Goal: Task Accomplishment & Management: Manage account settings

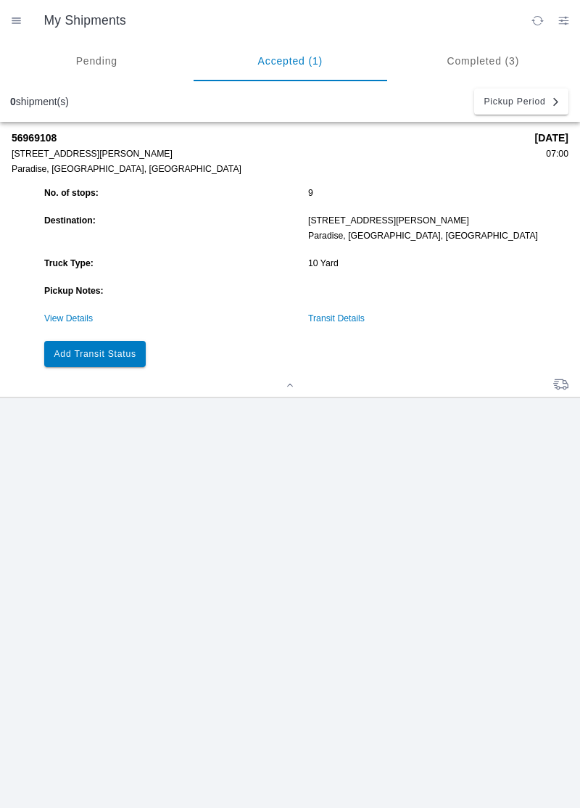
click at [116, 358] on button "Add Transit Status" at bounding box center [95, 354] width 102 height 26
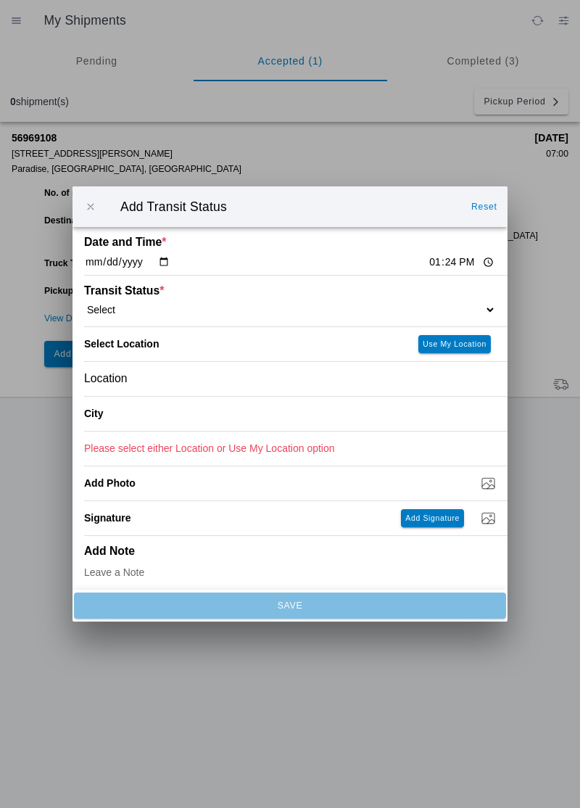
click at [428, 262] on input "13:24" at bounding box center [462, 262] width 68 height 15
type input "13:00"
click at [138, 309] on select "Select Arrive at Drop Off Arrive at Pickup Break Start Break Stop Depart Drop O…" at bounding box center [290, 309] width 412 height 13
select select "ARVPULOC"
click at [144, 376] on div "Location" at bounding box center [290, 379] width 412 height 34
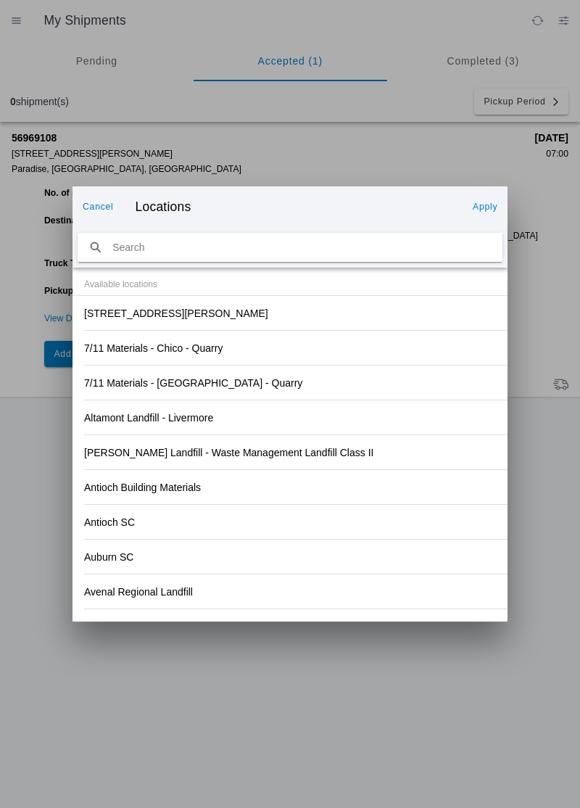
click at [388, 451] on div "[PERSON_NAME] Landfill - Waste Management Landfill Class II" at bounding box center [290, 452] width 412 height 34
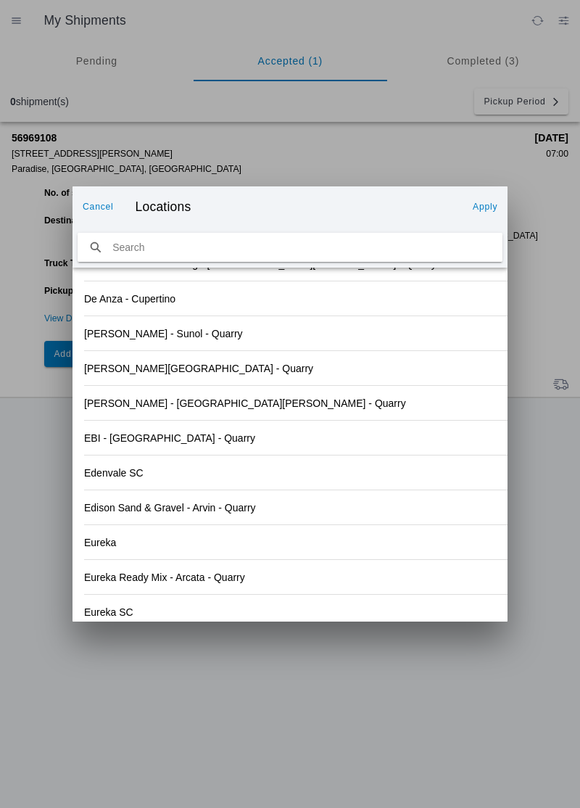
scroll to position [1512, 0]
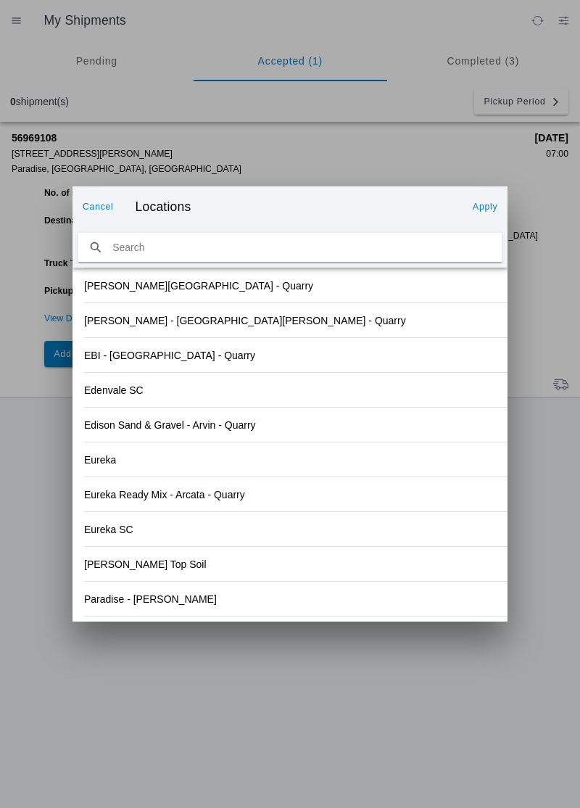
click at [0, 0] on slot "Paradise - [PERSON_NAME]" at bounding box center [0, 0] width 0 height 0
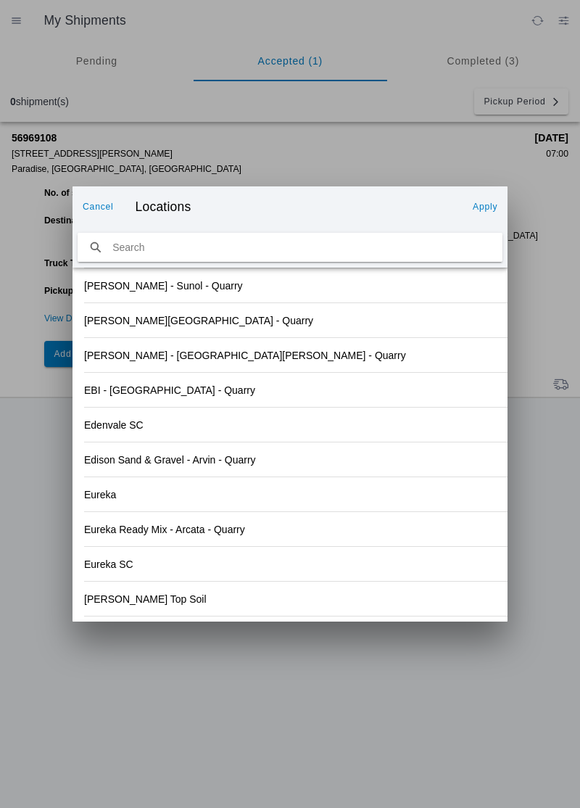
click at [0, 0] on slot "Apply" at bounding box center [0, 0] width 0 height 0
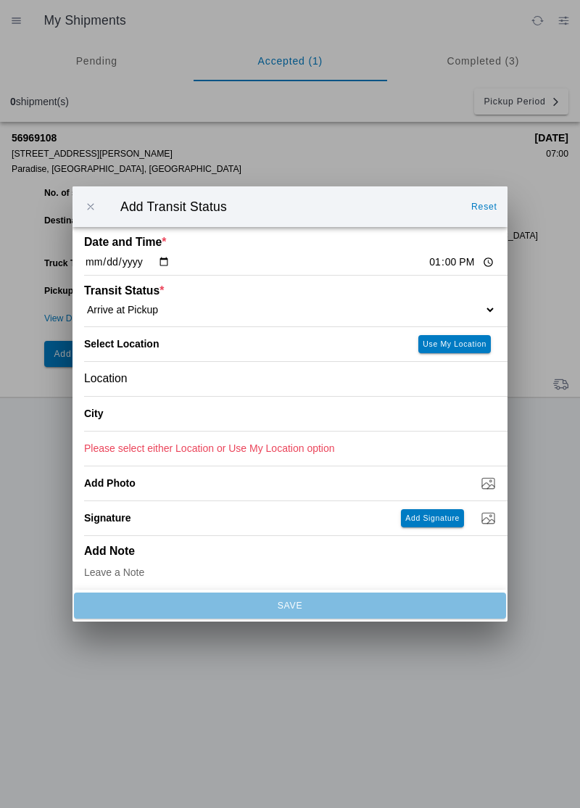
type input "Paradise"
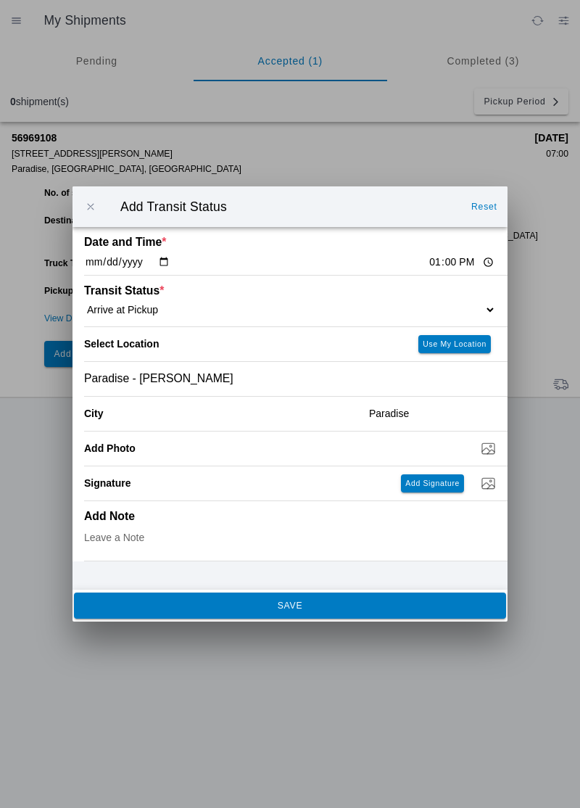
click at [208, 601] on span "SAVE" at bounding box center [289, 605] width 413 height 9
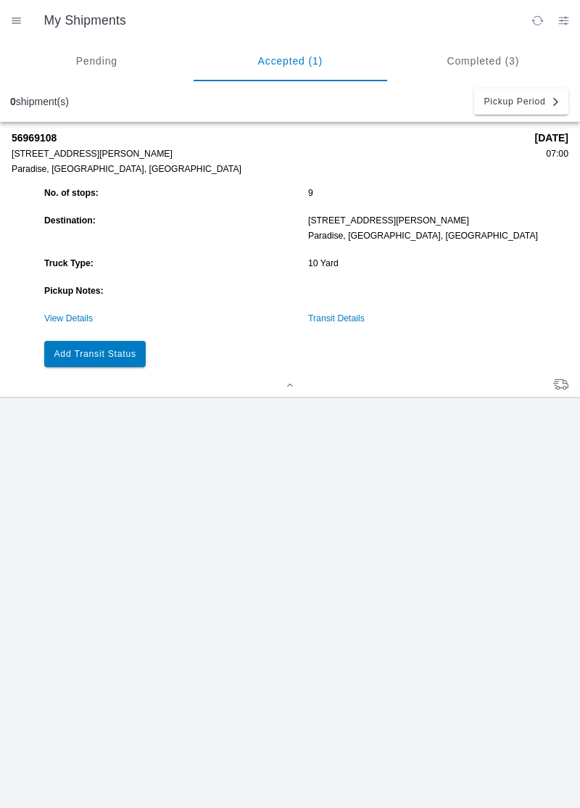
click at [106, 381] on div at bounding box center [290, 386] width 557 height 11
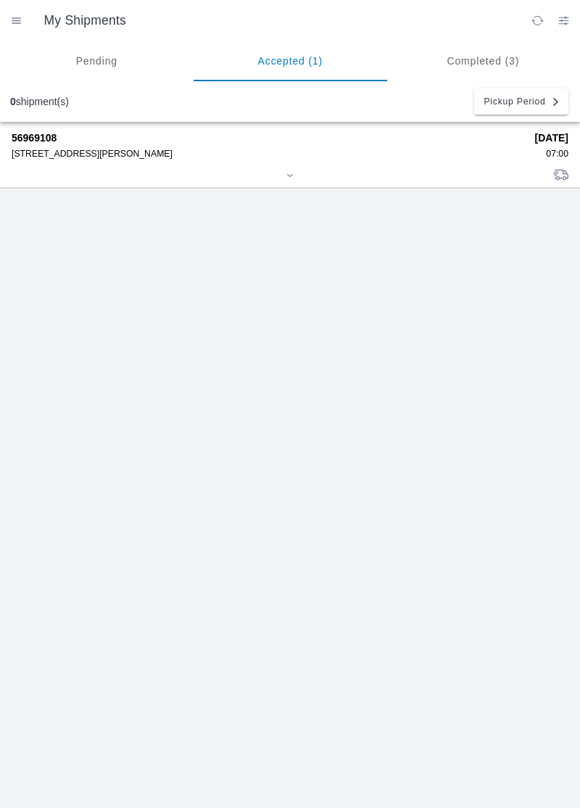
click at [29, 145] on div "56969108 [STREET_ADDRESS][PERSON_NAME]" at bounding box center [268, 145] width 513 height 27
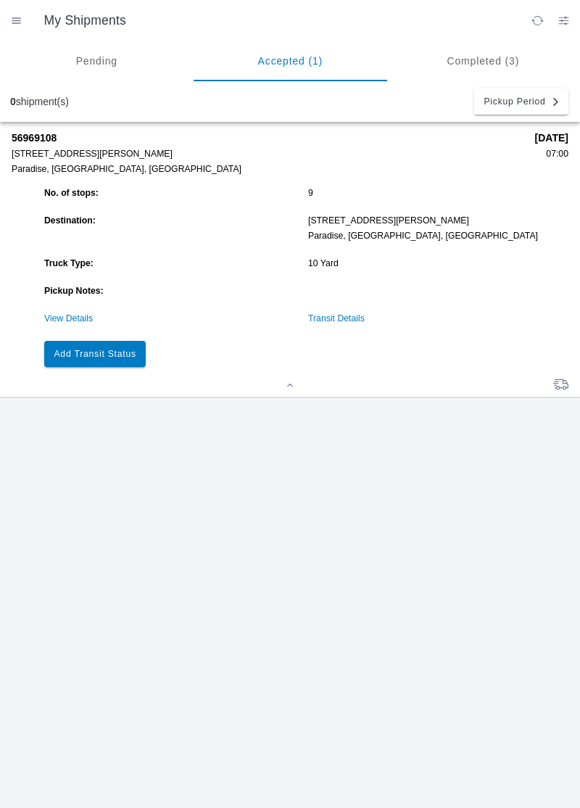
click at [118, 347] on button "Add Transit Status" at bounding box center [95, 354] width 102 height 26
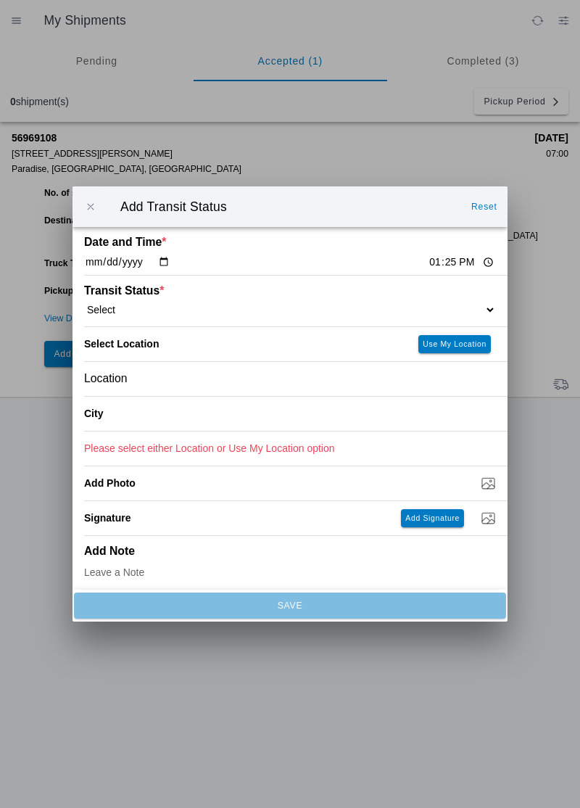
click at [428, 258] on input "13:25" at bounding box center [462, 262] width 68 height 15
type input "13:10"
click at [167, 310] on select "Select Arrive at Drop Off Arrive at Pickup Break Start Break Stop Depart Drop O…" at bounding box center [290, 309] width 412 height 13
select select "DPTPULOC"
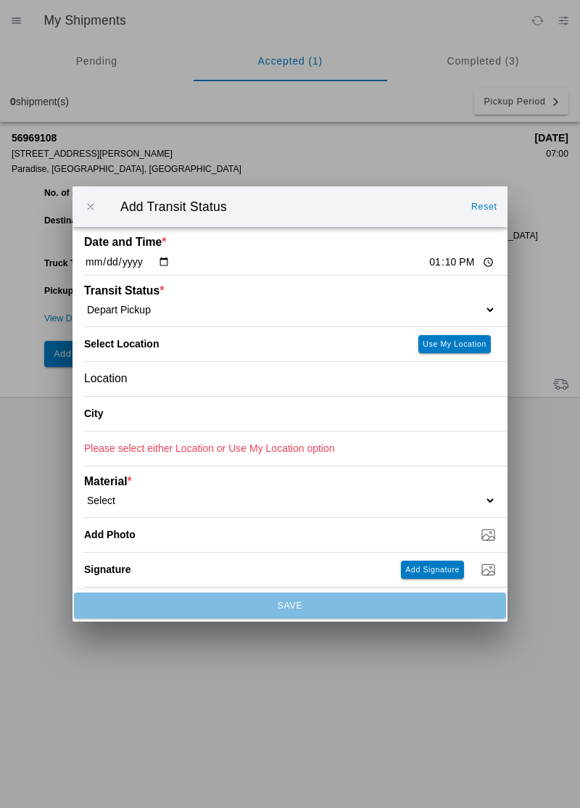
click at [156, 380] on div "Location" at bounding box center [290, 379] width 412 height 34
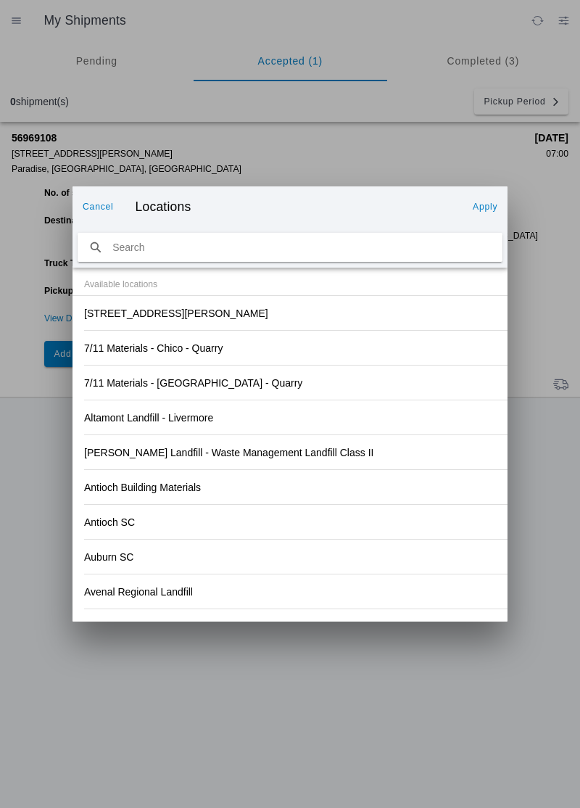
click at [366, 486] on div "Antioch Building Materials" at bounding box center [290, 487] width 412 height 34
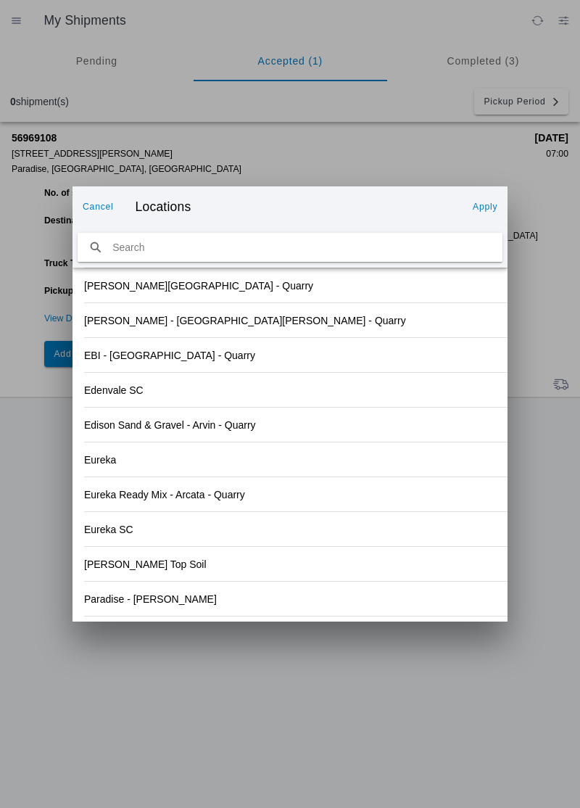
click at [174, 598] on div "Paradise - [PERSON_NAME]" at bounding box center [290, 599] width 412 height 34
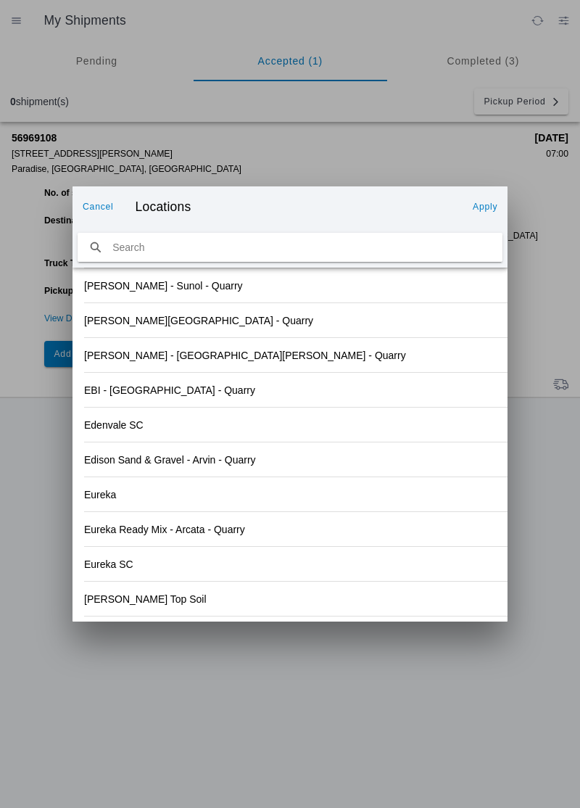
click at [488, 212] on button "Apply" at bounding box center [485, 206] width 36 height 23
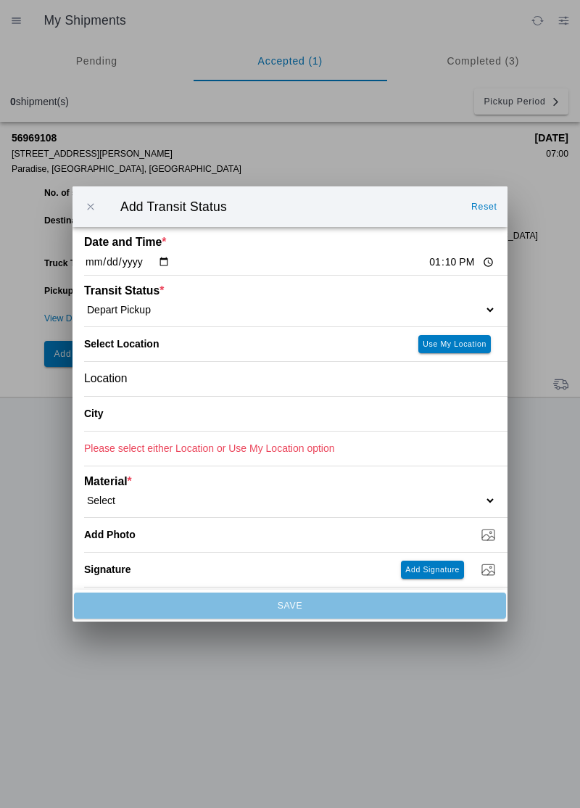
type input "Paradise"
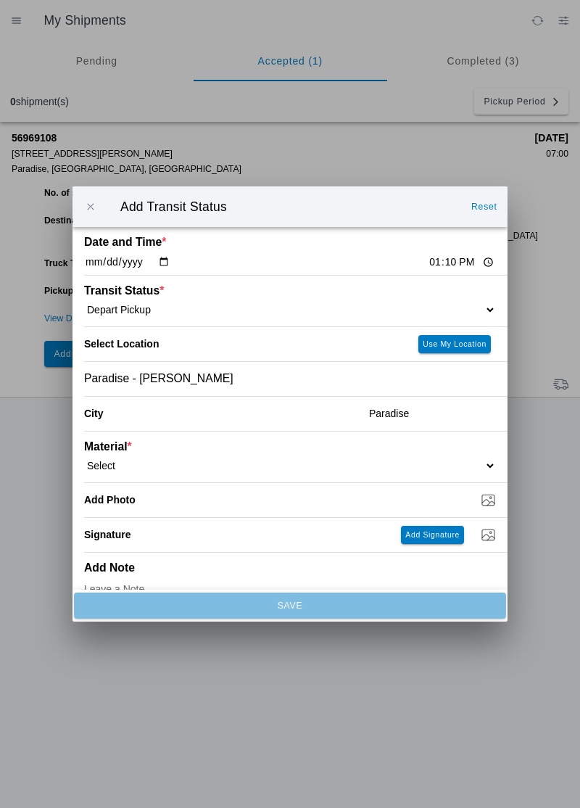
click at [157, 460] on select "Select 1" x 3" Rock 1" x 4" Rock 2" x 4" Rock Asphalt Cold Patch Backfill Spec …" at bounding box center [290, 465] width 412 height 13
select select "708651"
click at [204, 505] on input "Dump / Quarry Tag *" at bounding box center [295, 500] width 423 height 16
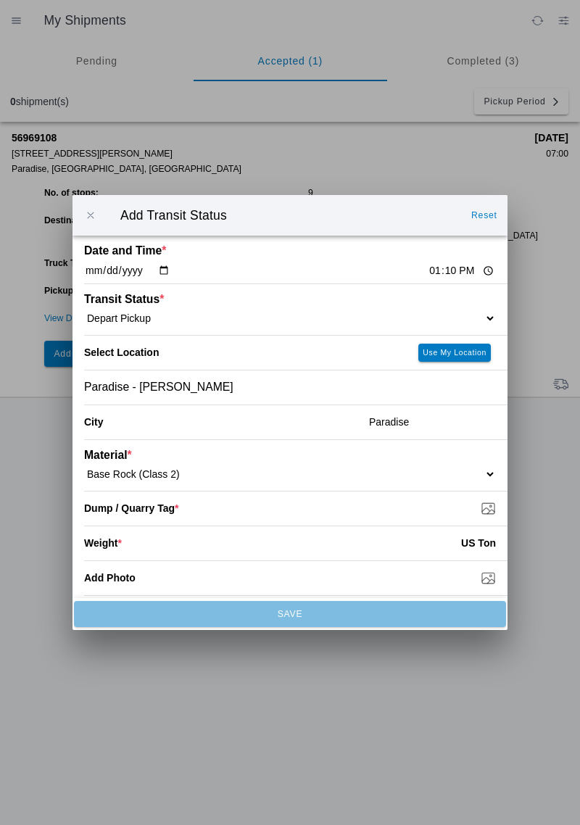
type input "C:\fakepath\17594367721591246175273802696205.jpg"
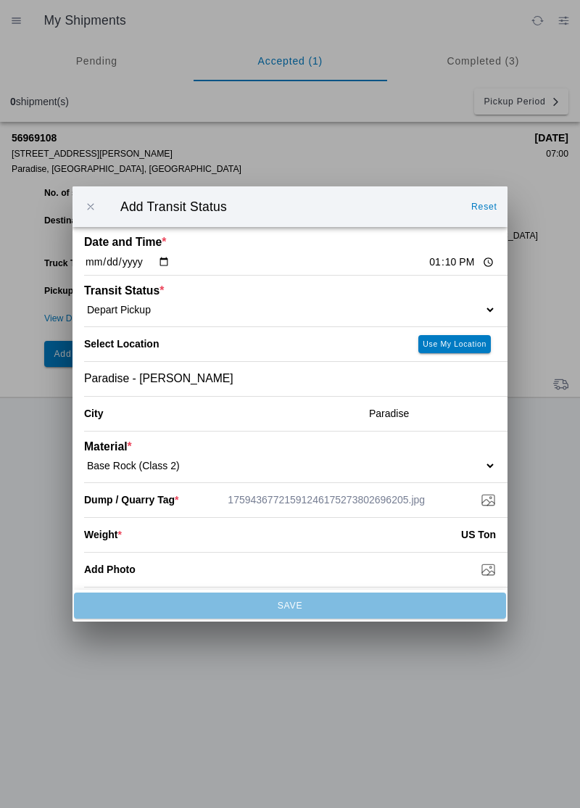
click at [195, 532] on input "number" at bounding box center [291, 534] width 339 height 32
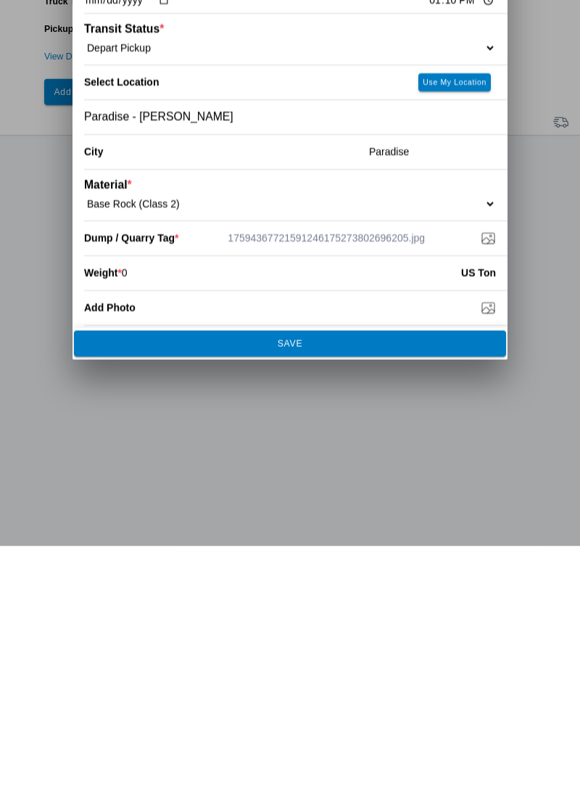
type input "0"
click at [327, 603] on span "SAVE" at bounding box center [289, 605] width 413 height 9
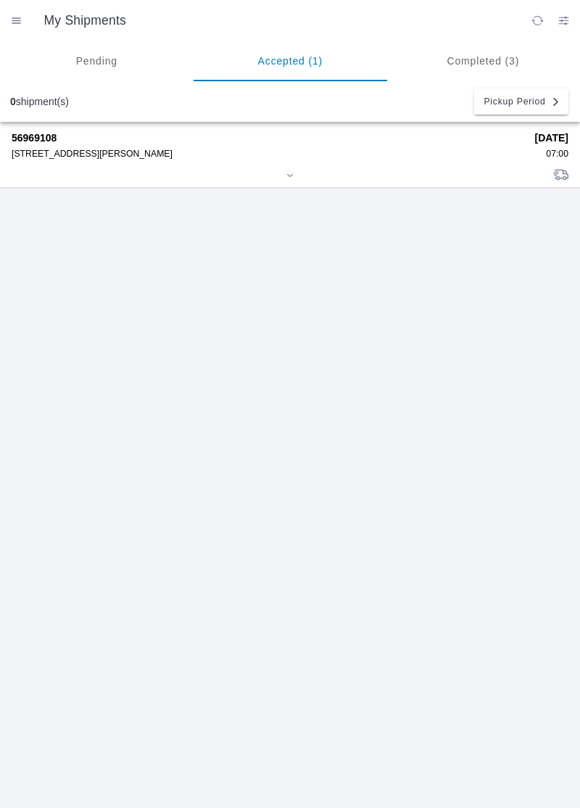
click at [37, 157] on div "[STREET_ADDRESS][PERSON_NAME]" at bounding box center [268, 154] width 513 height 10
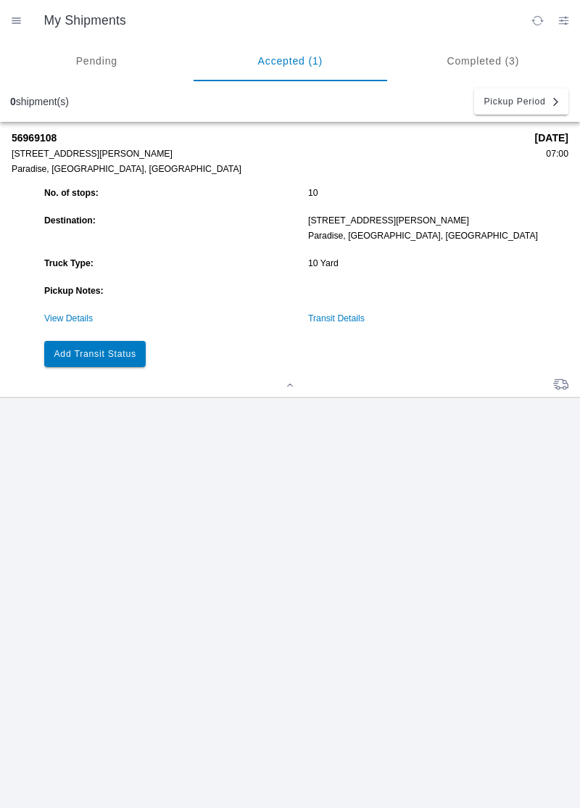
click at [0, 0] on slot "Add Transit Status" at bounding box center [0, 0] width 0 height 0
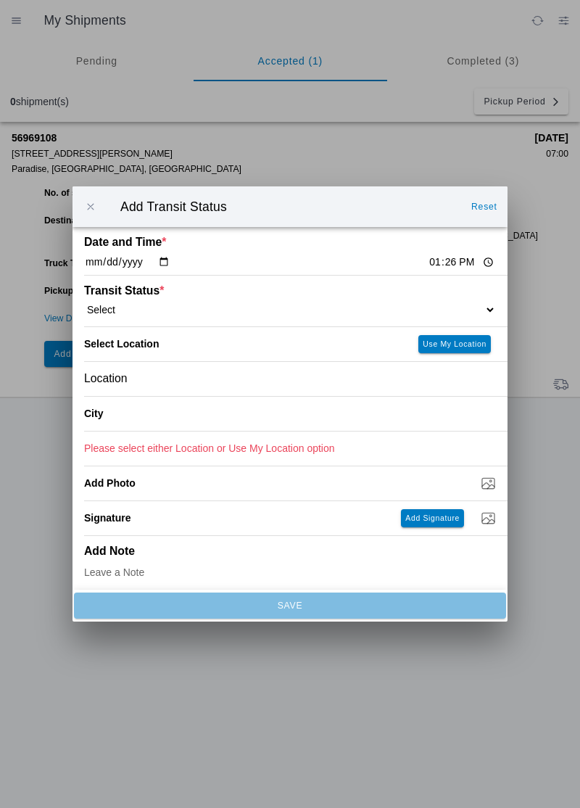
click at [133, 310] on select "Select Arrive at Drop Off Arrive at Pickup Break Start Break Stop Depart Drop O…" at bounding box center [290, 309] width 412 height 13
select select "ARVDLVLOC"
click at [156, 379] on div "Location" at bounding box center [290, 379] width 412 height 34
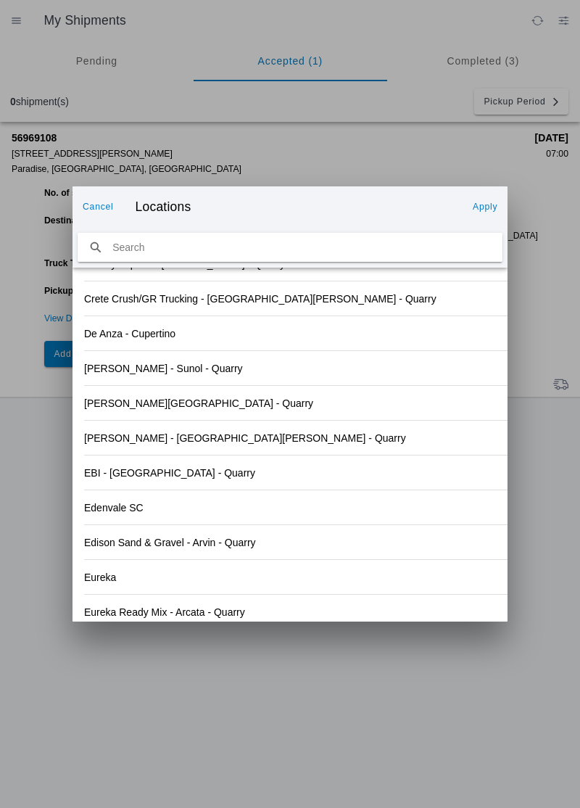
scroll to position [1374, 0]
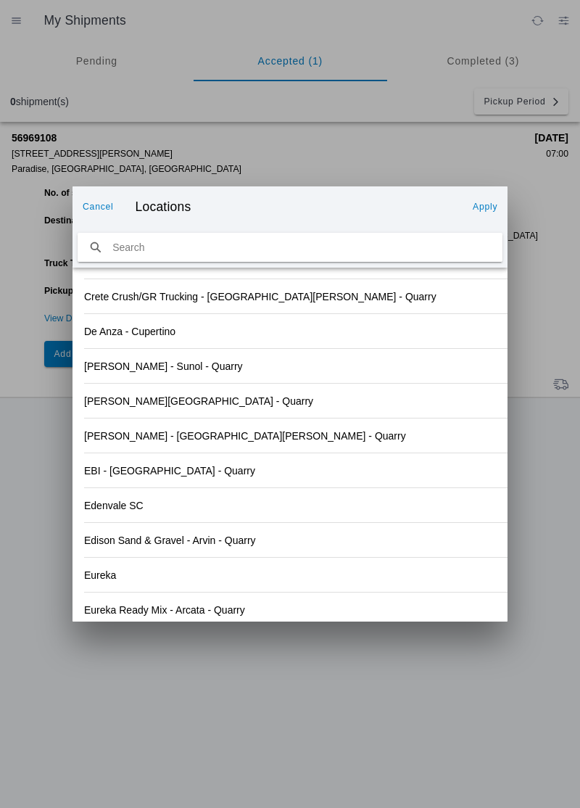
click at [383, 505] on div "Edenvale SC" at bounding box center [290, 505] width 412 height 34
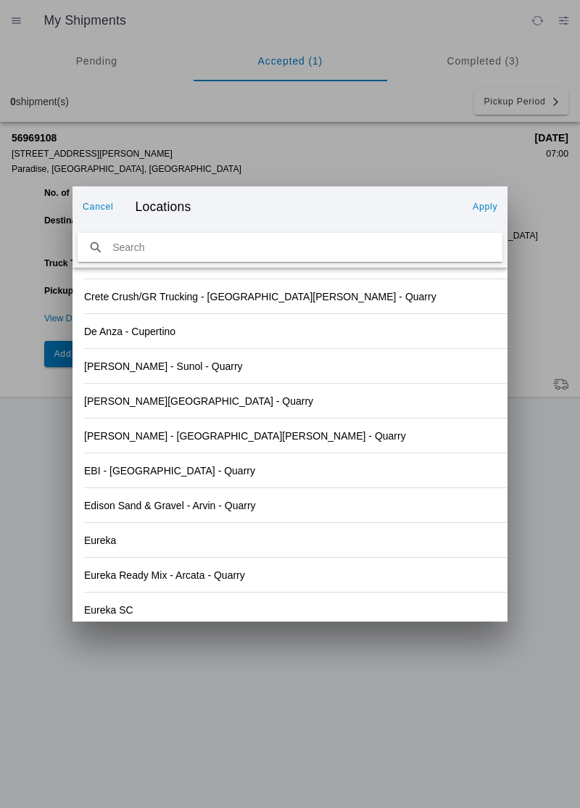
scroll to position [1512, 0]
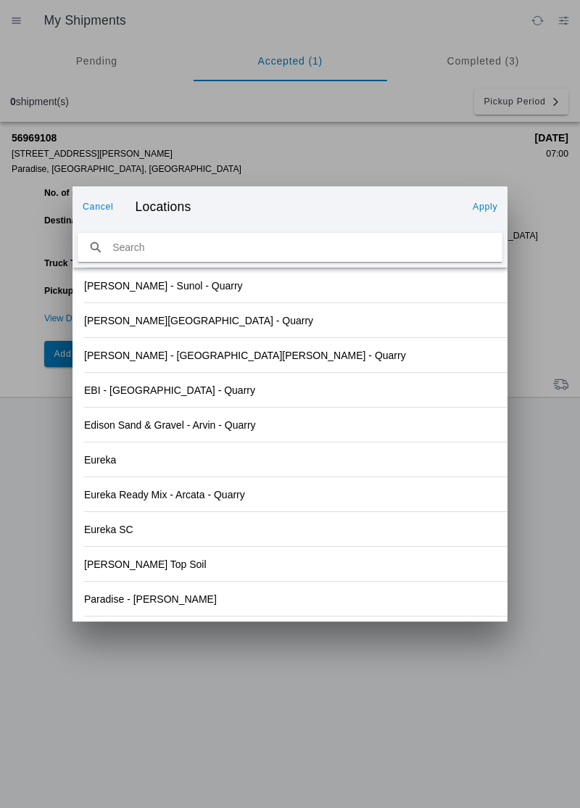
click at [0, 0] on slot "Paradise - [PERSON_NAME]" at bounding box center [0, 0] width 0 height 0
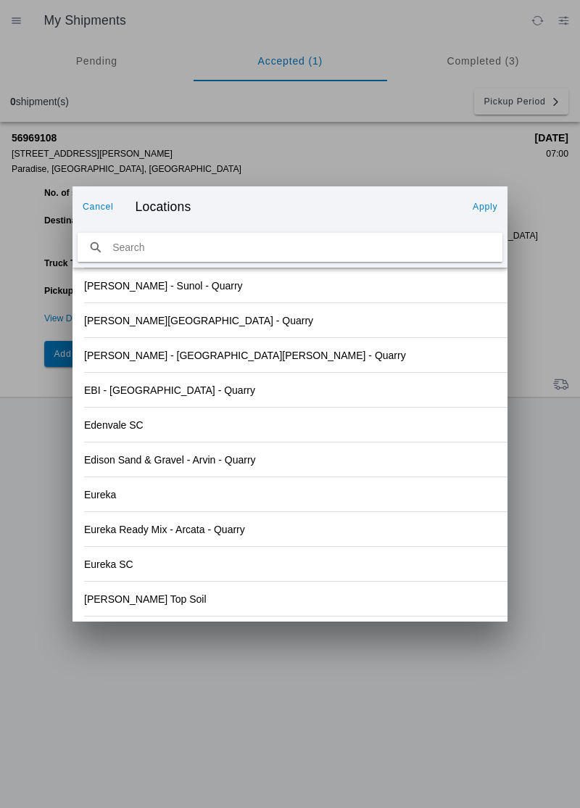
click at [0, 0] on slot "Apply" at bounding box center [0, 0] width 0 height 0
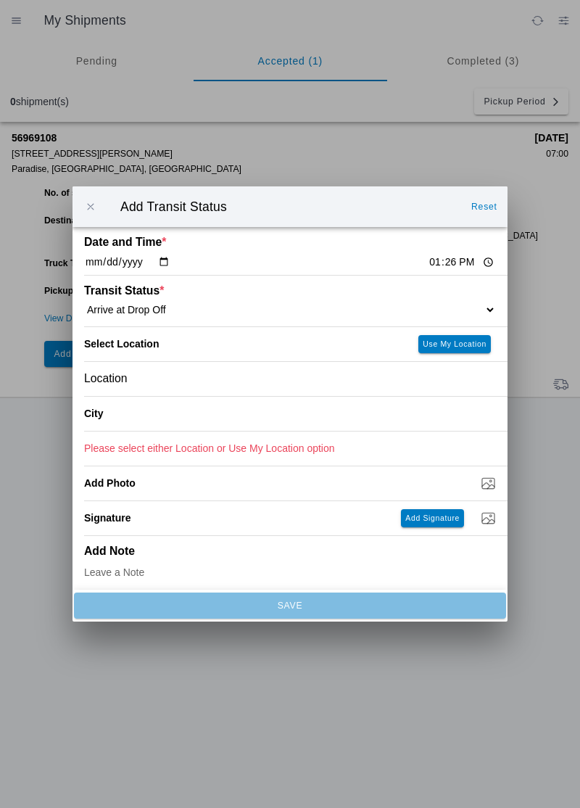
type input "Paradise"
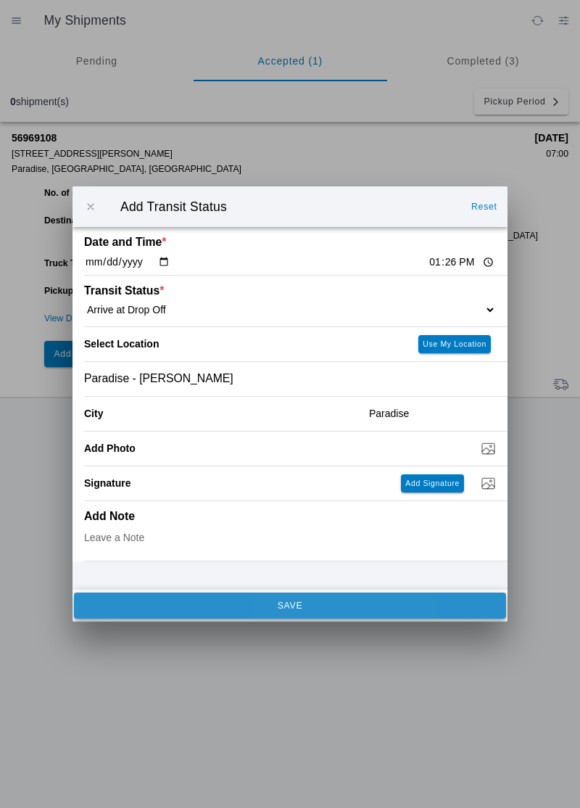
click at [186, 612] on button "SAVE" at bounding box center [290, 605] width 432 height 26
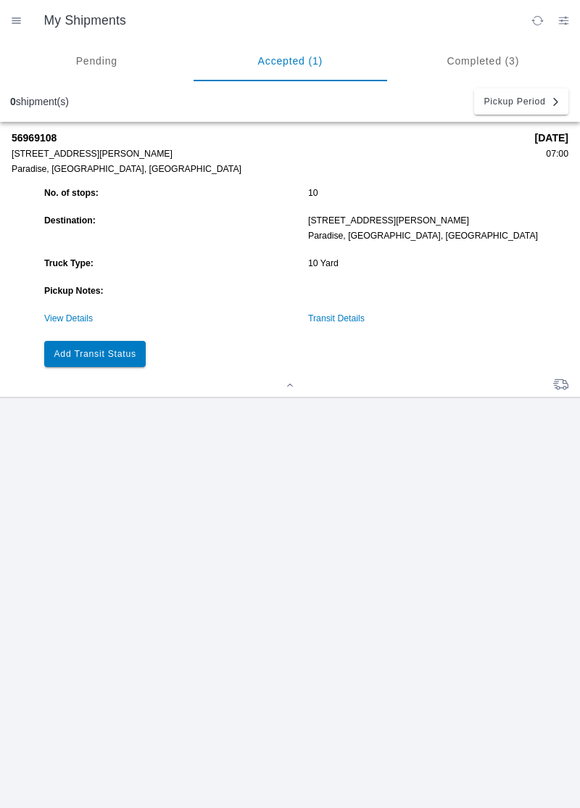
click at [139, 358] on button "Add Transit Status" at bounding box center [95, 354] width 102 height 26
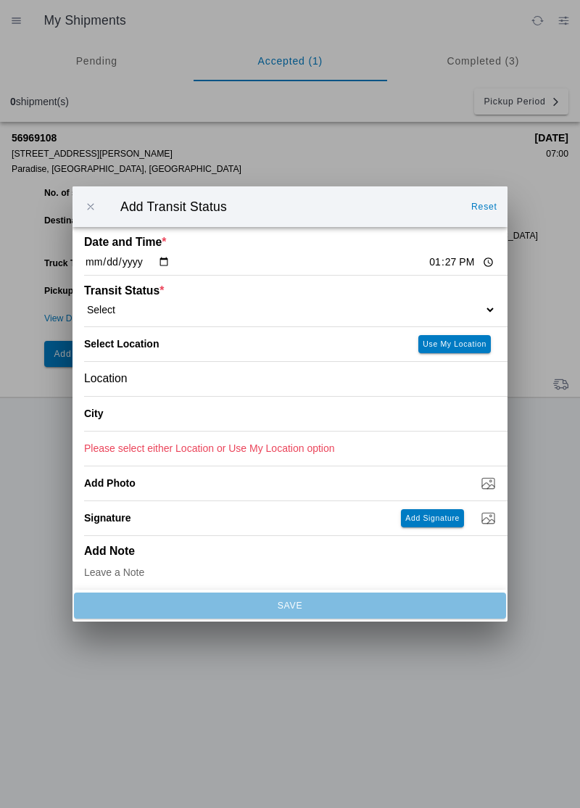
click at [136, 310] on select "Select Arrive at Drop Off Arrive at Pickup Break Start Break Stop Depart Drop O…" at bounding box center [290, 309] width 412 height 13
select select "DPTDLVLOC"
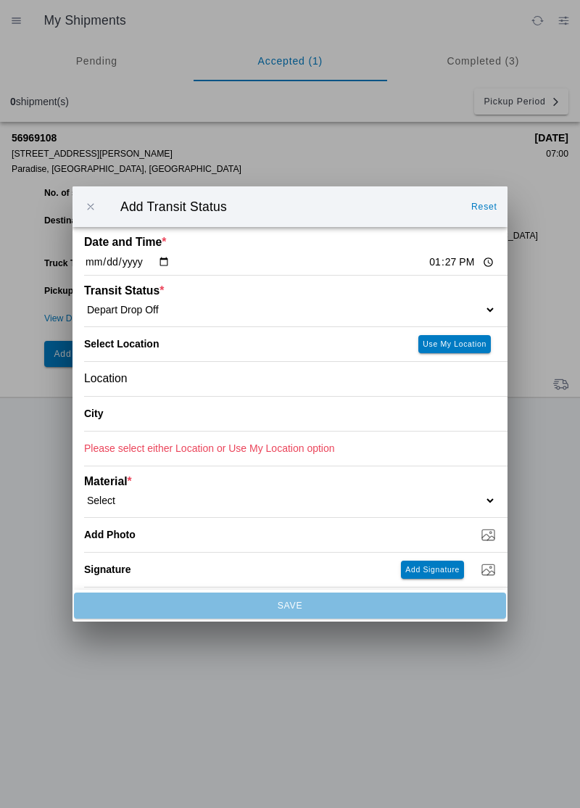
click at [131, 376] on div "Location" at bounding box center [290, 379] width 412 height 34
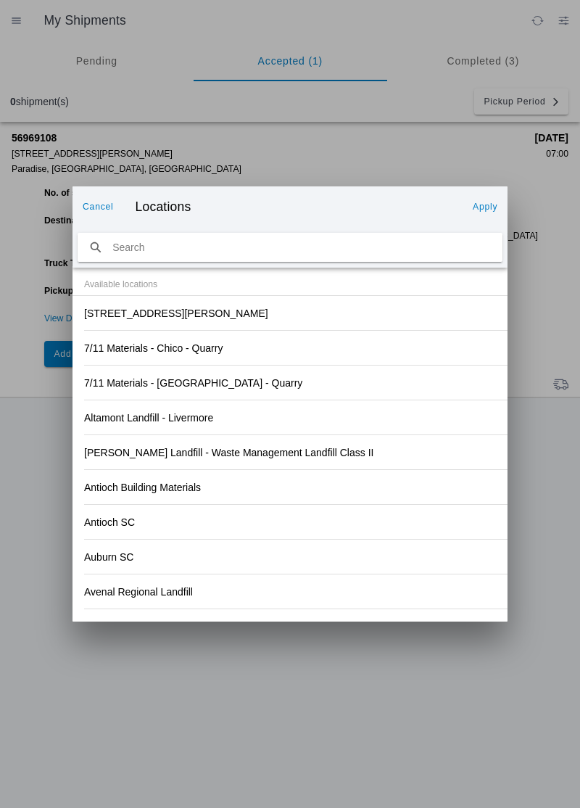
click at [377, 484] on div "Antioch Building Materials" at bounding box center [290, 487] width 412 height 34
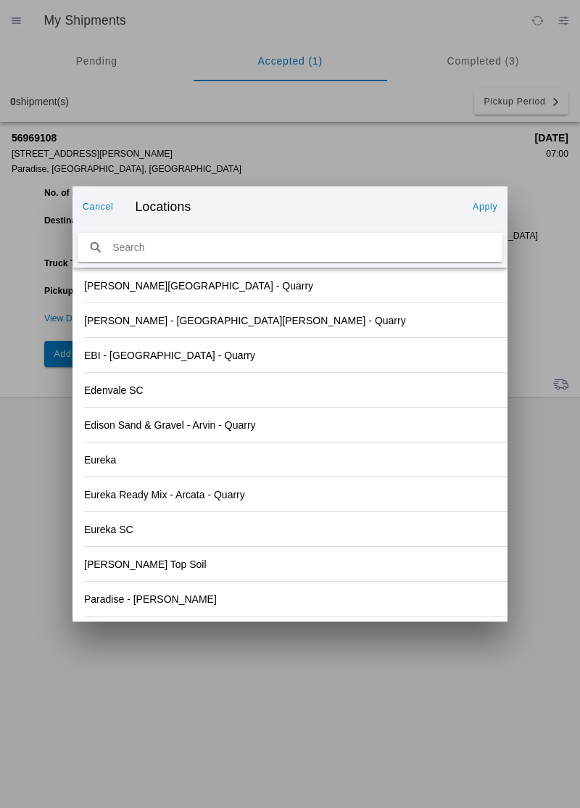
click at [155, 607] on div "Paradise - [PERSON_NAME]" at bounding box center [290, 599] width 412 height 34
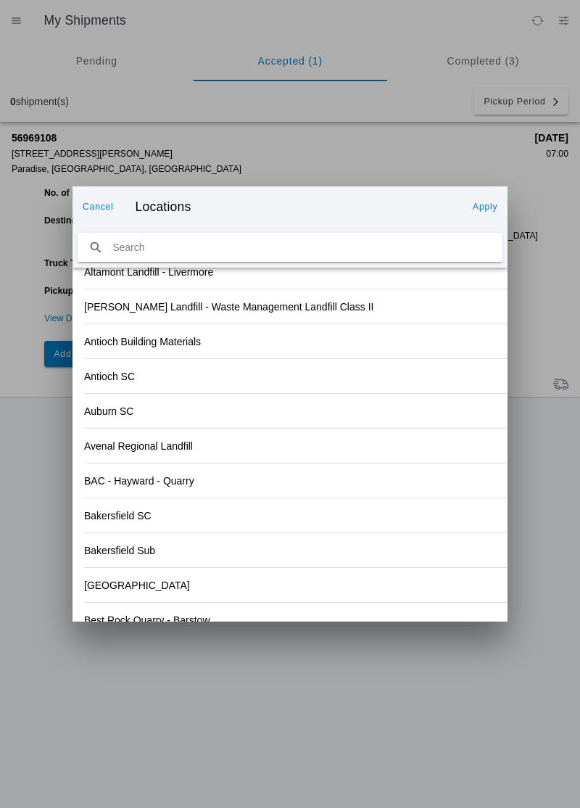
scroll to position [0, 0]
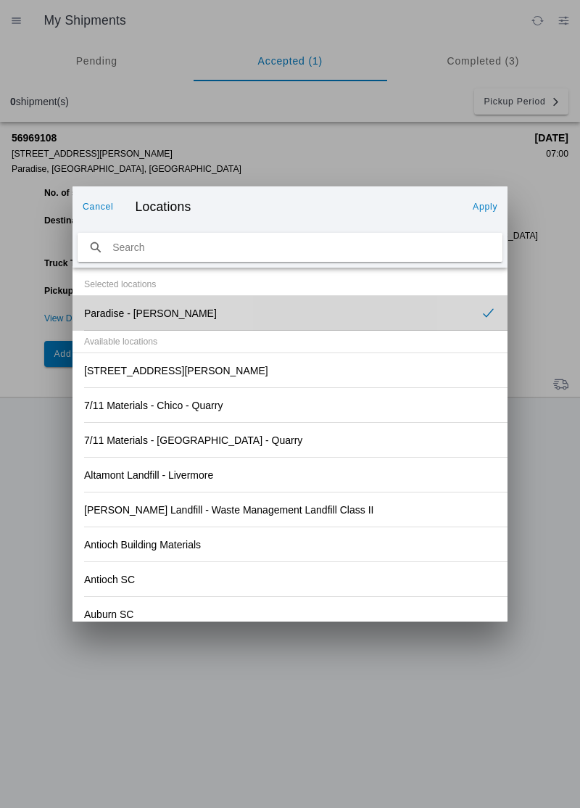
click at [0, 0] on slot "Paradise - [PERSON_NAME]" at bounding box center [0, 0] width 0 height 0
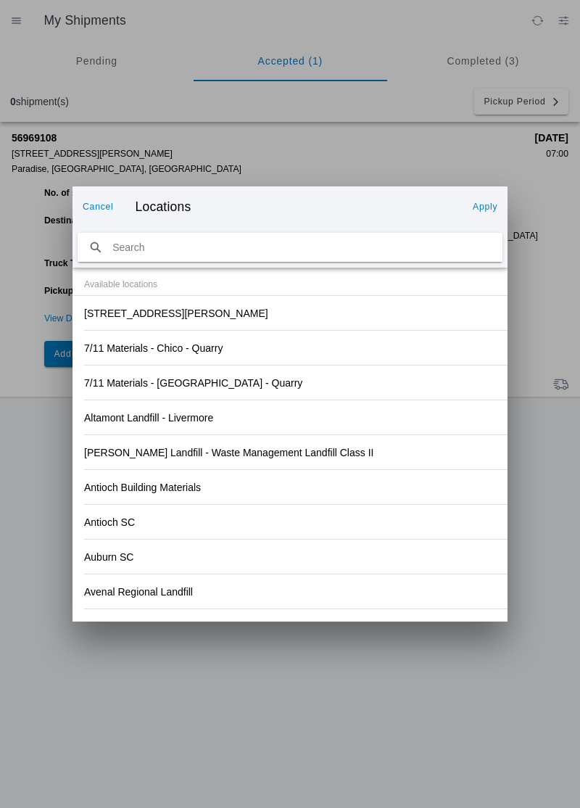
click at [0, 0] on slot "[STREET_ADDRESS][PERSON_NAME]" at bounding box center [0, 0] width 0 height 0
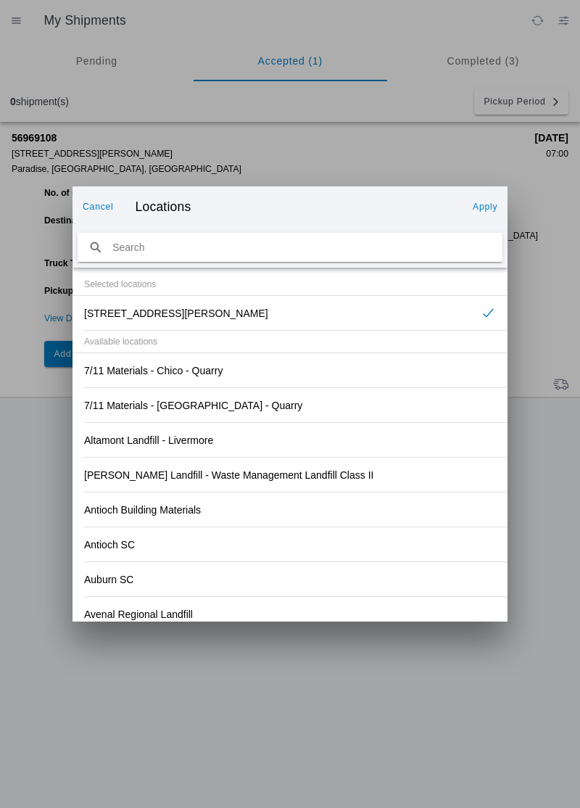
click at [476, 212] on button "Apply" at bounding box center [485, 206] width 36 height 23
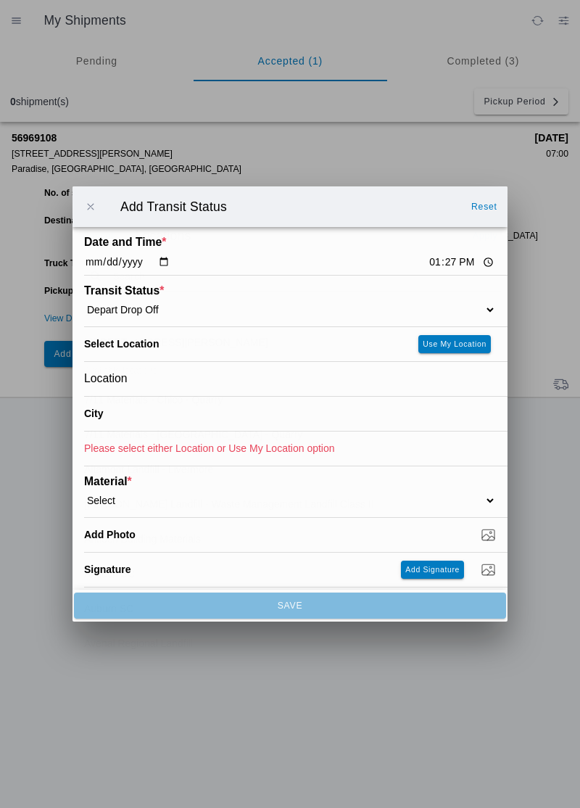
type input "Paradise"
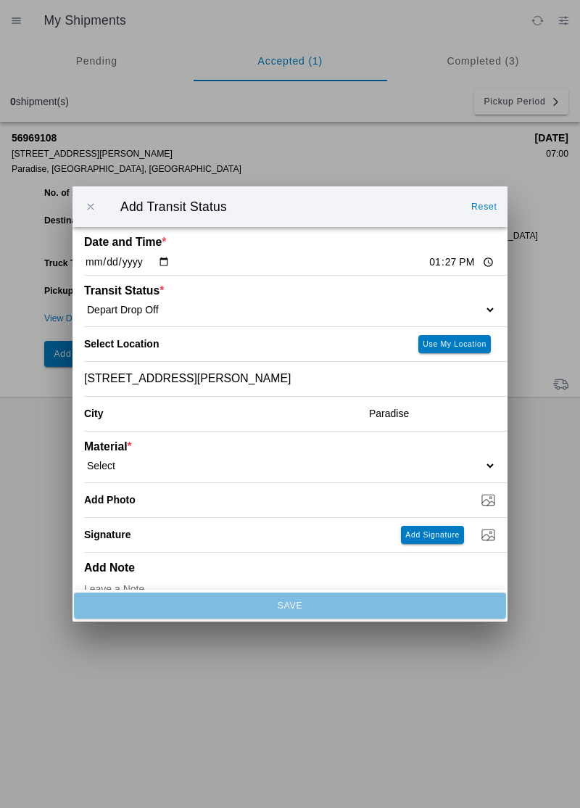
click at [171, 460] on select "Select 1" x 3" Rock 1" x 4" Rock 2" x 4" Rock Asphalt Cold Patch Backfill Spec …" at bounding box center [290, 465] width 412 height 13
select select "708651"
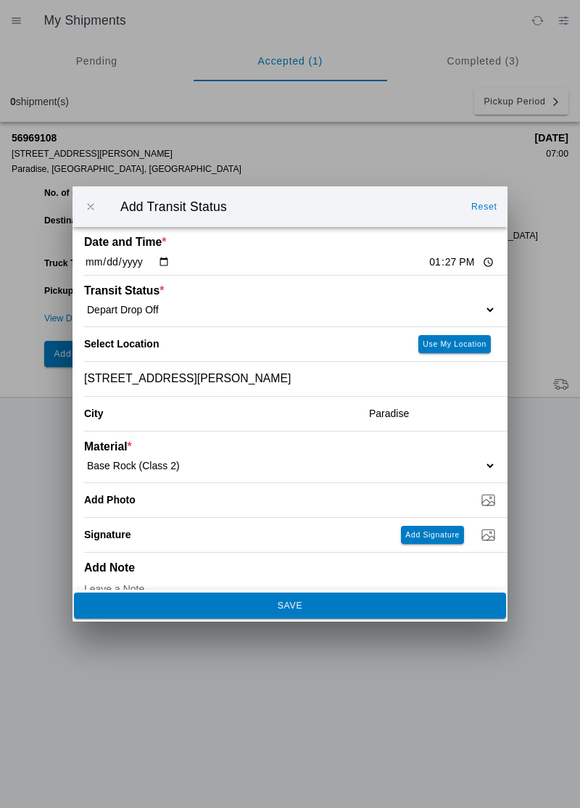
click at [247, 597] on button "SAVE" at bounding box center [290, 605] width 432 height 26
